Goal: Find specific page/section: Find specific page/section

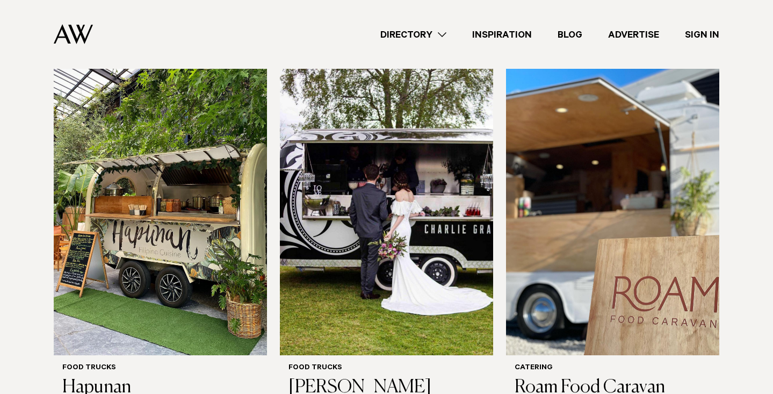
scroll to position [726, 0]
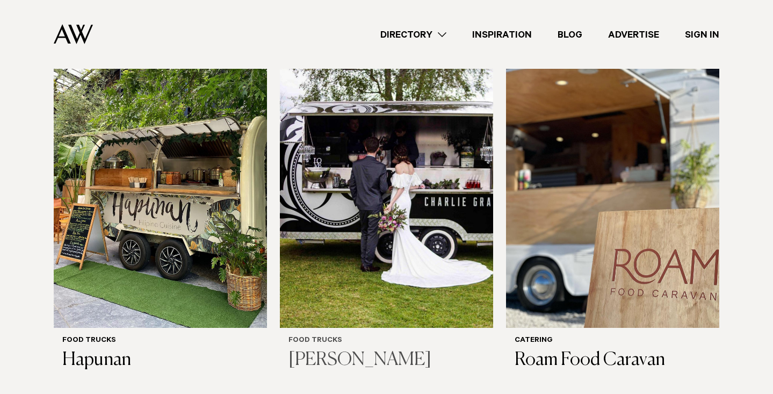
click at [331, 262] on img at bounding box center [386, 184] width 213 height 286
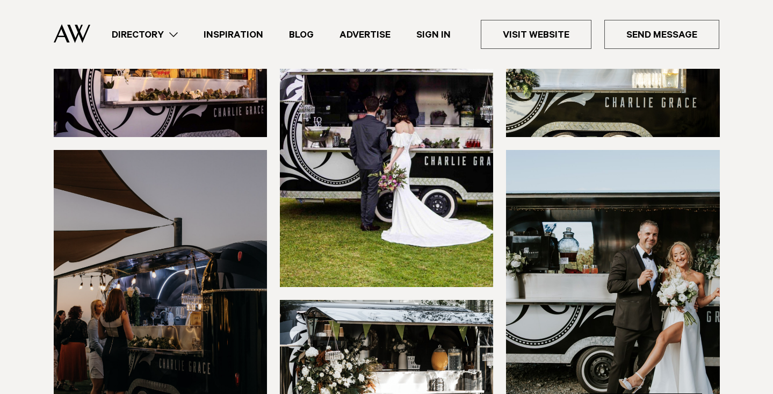
scroll to position [203, 0]
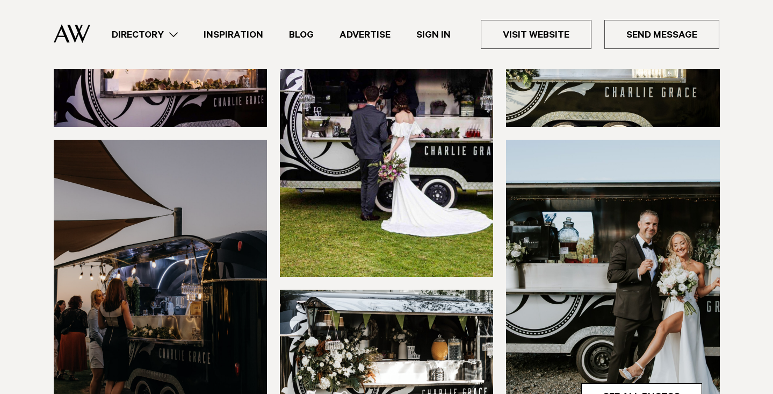
drag, startPoint x: 28, startPoint y: 293, endPoint x: 24, endPoint y: 312, distance: 19.3
click at [24, 312] on div "See All Photos 1/6" at bounding box center [387, 208] width 756 height 436
click at [25, 312] on div "See All Photos 1/6" at bounding box center [387, 208] width 756 height 436
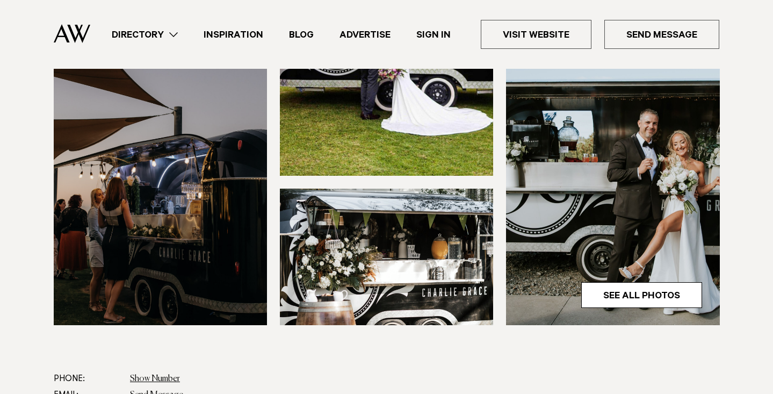
scroll to position [322, 0]
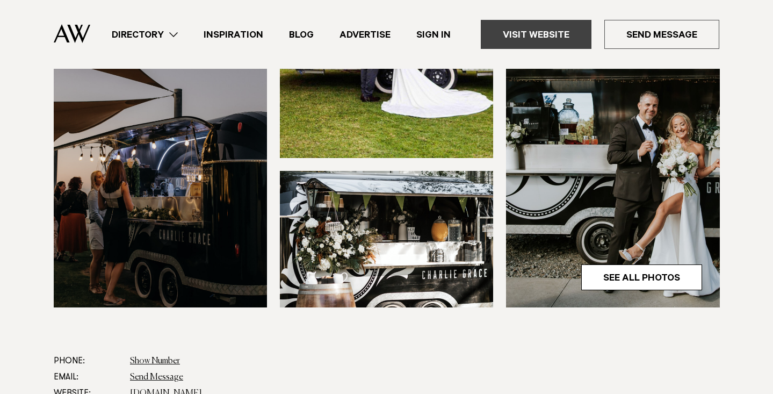
click at [523, 35] on link "Visit Website" at bounding box center [536, 34] width 111 height 29
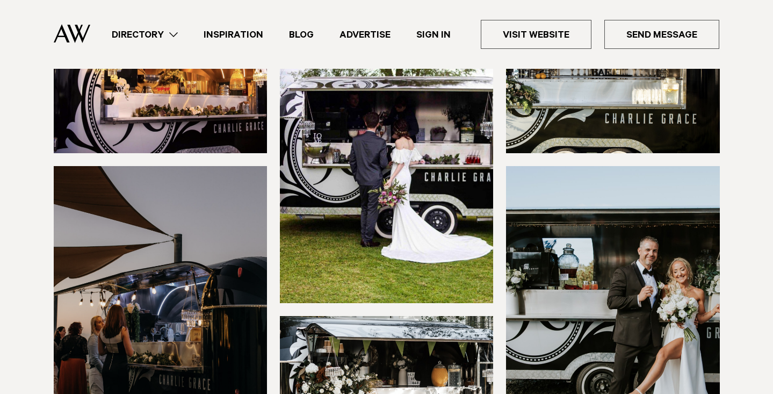
scroll to position [0, 0]
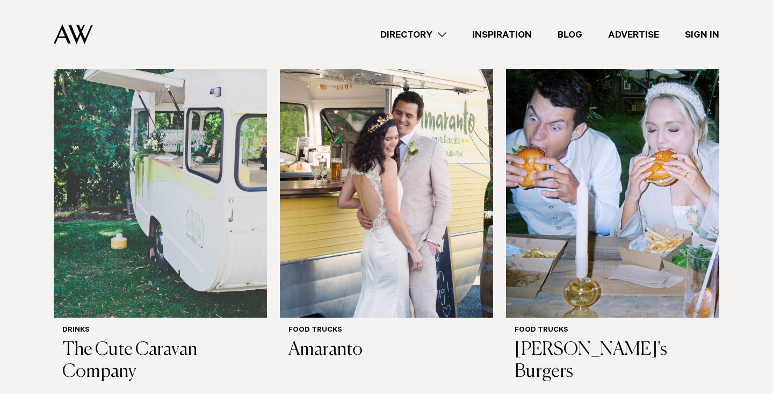
scroll to position [131, 0]
